Goal: Task Accomplishment & Management: Manage account settings

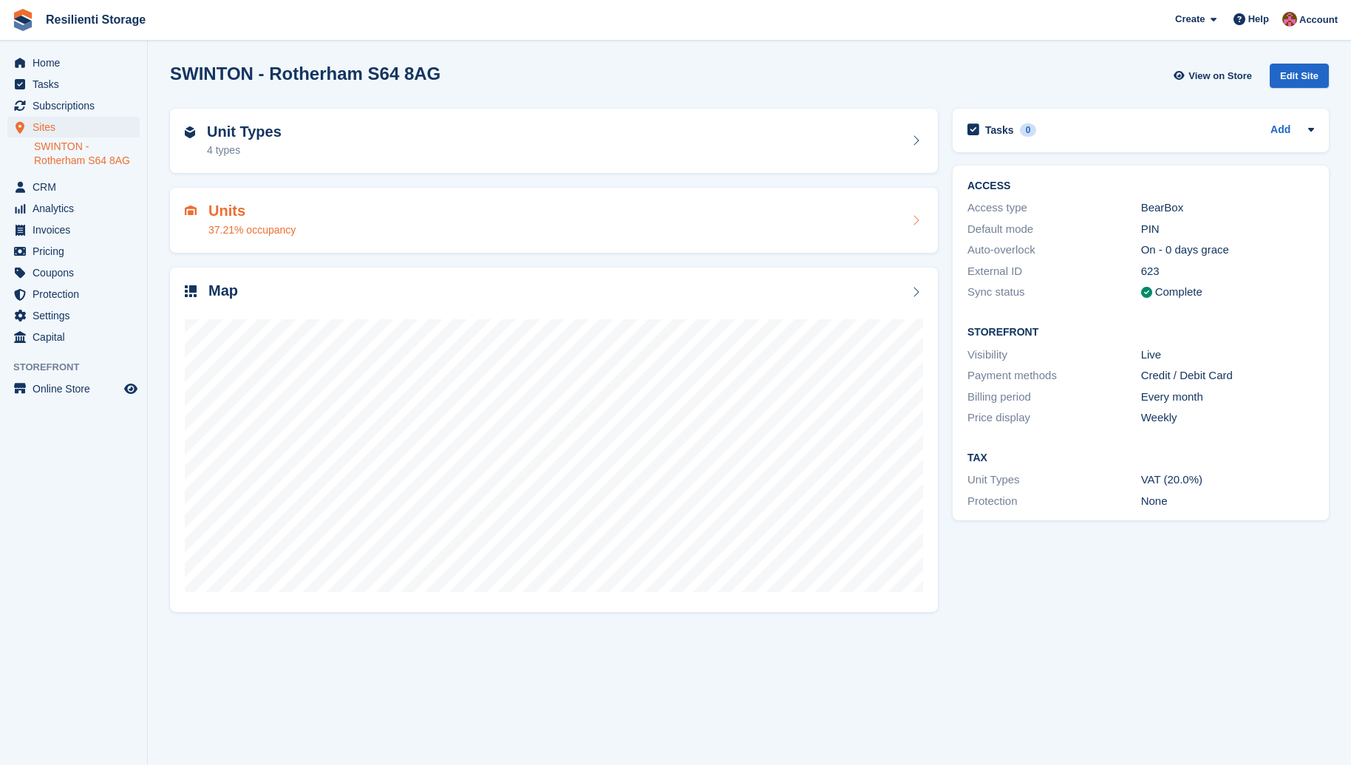
click at [232, 212] on h2 "Units" at bounding box center [251, 210] width 87 height 17
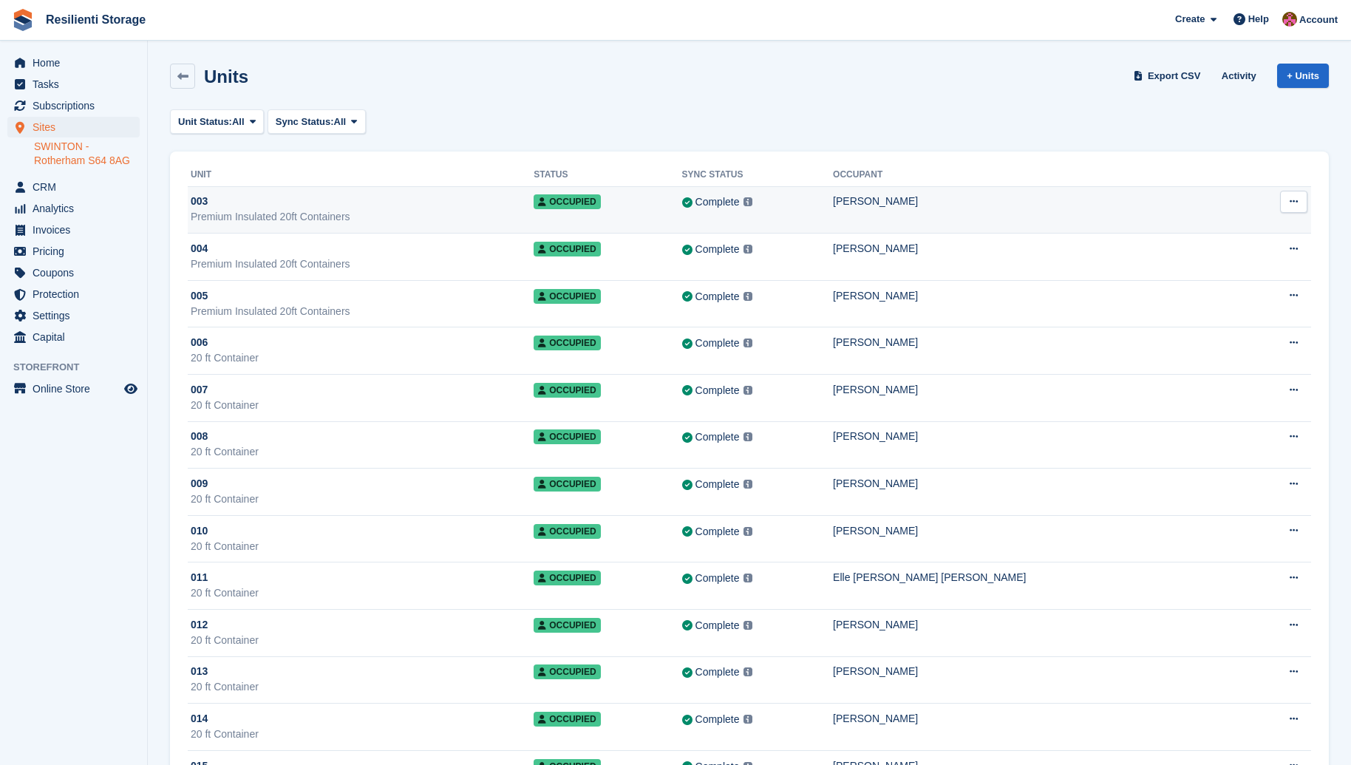
click at [1291, 200] on icon at bounding box center [1294, 202] width 8 height 10
click at [1259, 247] on p "Unit activity" at bounding box center [1236, 249] width 129 height 19
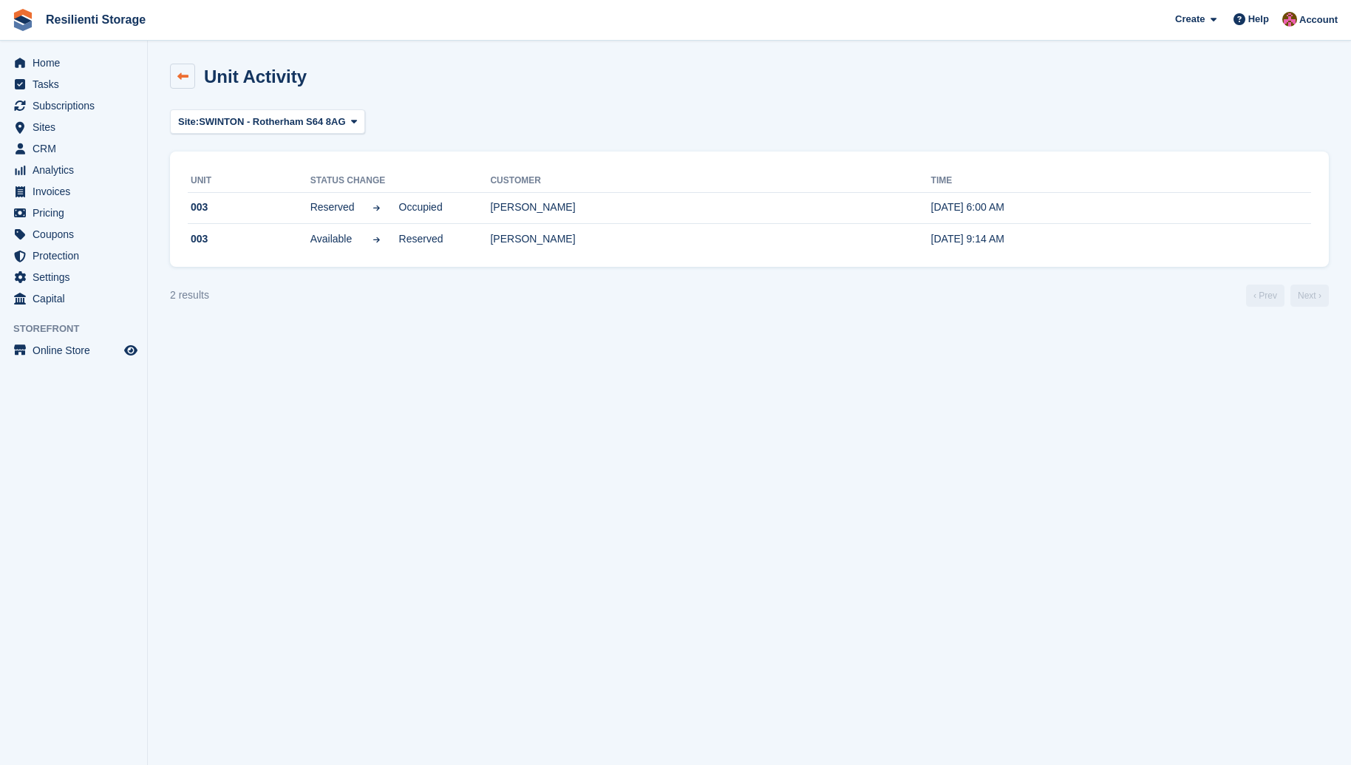
click at [181, 75] on icon at bounding box center [182, 76] width 11 height 11
